Goal: Task Accomplishment & Management: Manage account settings

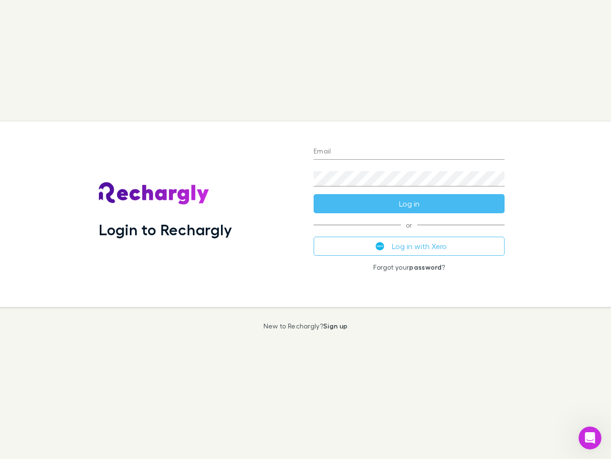
click at [306, 229] on div "Login to Rechargly" at bounding box center [198, 213] width 215 height 185
click at [409, 152] on input "Email" at bounding box center [409, 151] width 191 height 15
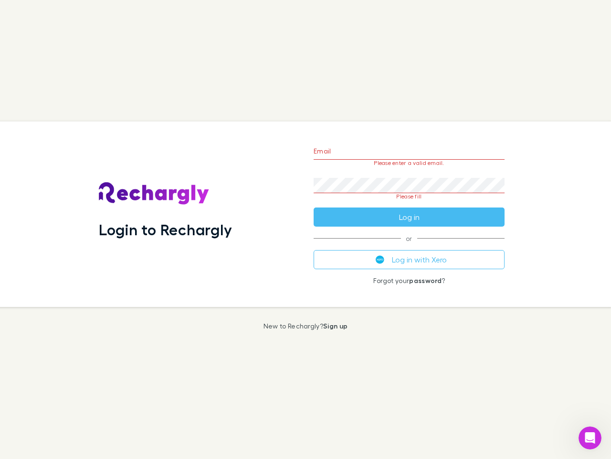
click at [409, 204] on form "Email Please enter a valid email. Password Please fill Log in" at bounding box center [409, 182] width 191 height 90
click at [409, 246] on div "Email Please enter a valid email. Password Please fill Log in or Log in with Xe…" at bounding box center [409, 213] width 206 height 185
click at [590, 438] on icon "Open Intercom Messenger" at bounding box center [591, 438] width 16 height 16
